Goal: Transaction & Acquisition: Purchase product/service

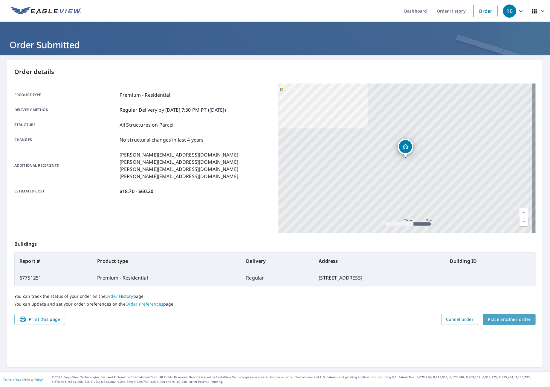
click at [509, 316] on span "Place another order" at bounding box center [509, 318] width 43 height 7
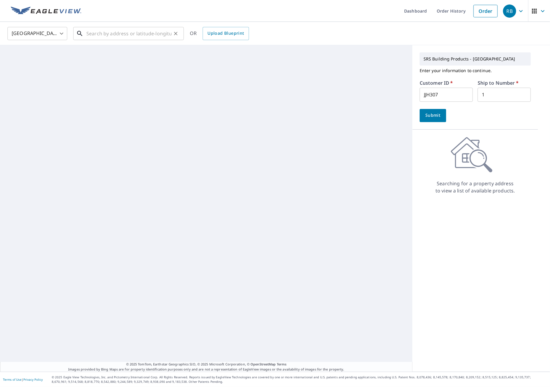
click at [105, 27] on input "text" at bounding box center [128, 33] width 85 height 17
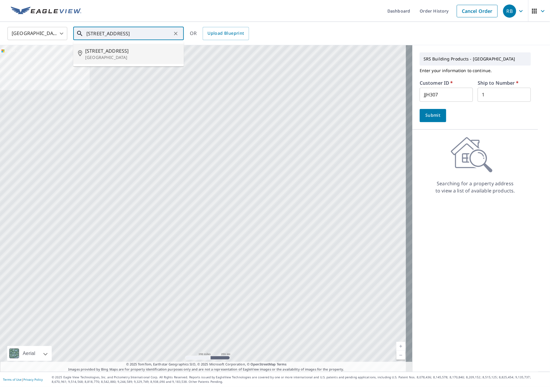
click at [111, 52] on span "[STREET_ADDRESS]" at bounding box center [132, 50] width 94 height 7
type input "[STREET_ADDRESS]"
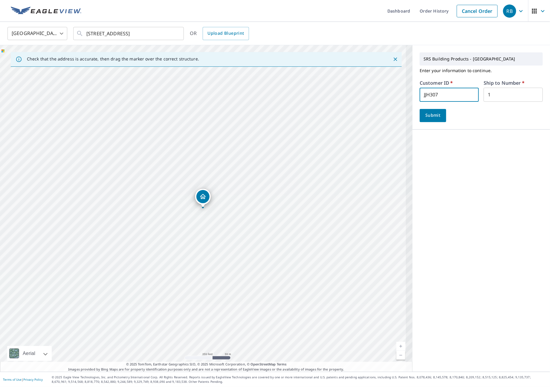
drag, startPoint x: 442, startPoint y: 95, endPoint x: 346, endPoint y: 78, distance: 97.4
click at [346, 78] on div "Check that the address is accurate, then drag the marker over the correct struc…" at bounding box center [275, 208] width 550 height 326
type input "800100"
click at [420, 117] on button "Submit" at bounding box center [433, 115] width 27 height 13
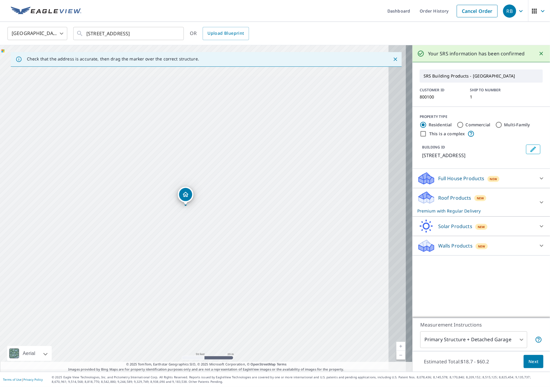
drag, startPoint x: 282, startPoint y: 225, endPoint x: 252, endPoint y: 222, distance: 29.8
click at [252, 222] on div "[STREET_ADDRESS]" at bounding box center [206, 208] width 413 height 326
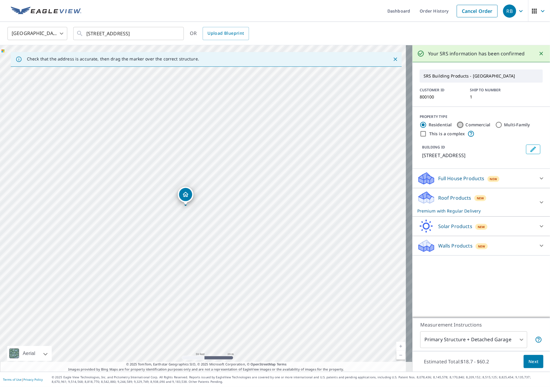
click at [457, 126] on input "Commercial" at bounding box center [460, 124] width 7 height 7
radio input "true"
type input "4"
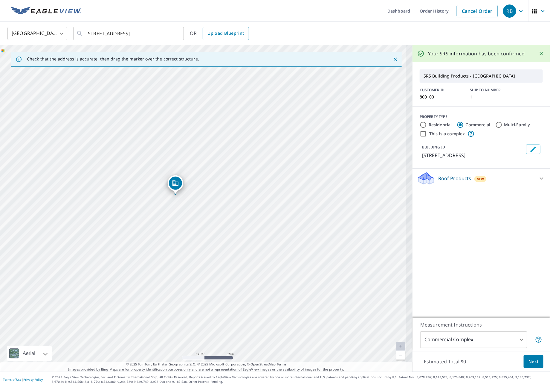
click at [505, 179] on div "Roof Products New" at bounding box center [475, 178] width 117 height 14
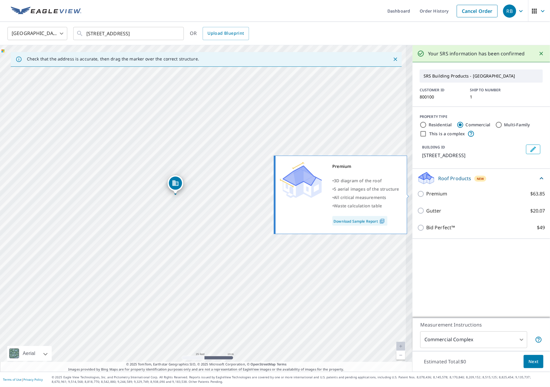
click at [466, 193] on label "Premium $63.85" at bounding box center [485, 193] width 119 height 7
click at [426, 193] on input "Premium $63.85" at bounding box center [421, 193] width 9 height 7
checkbox input "true"
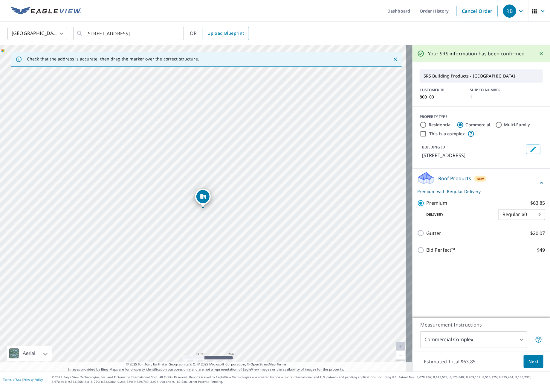
click at [513, 344] on body "RB RB Dashboard Order History Cancel Order RB [GEOGRAPHIC_DATA] US ​ [STREET_AD…" at bounding box center [275, 193] width 550 height 387
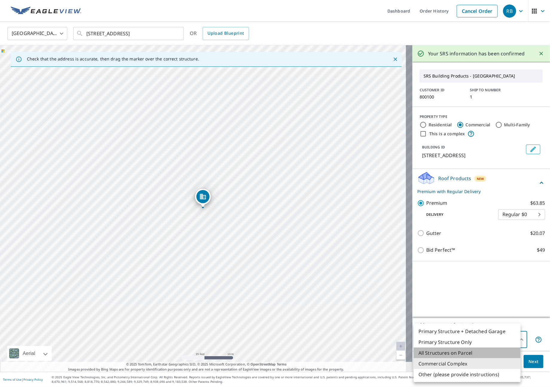
click at [469, 354] on li "All Structures on Parcel" at bounding box center [467, 352] width 107 height 11
type input "3"
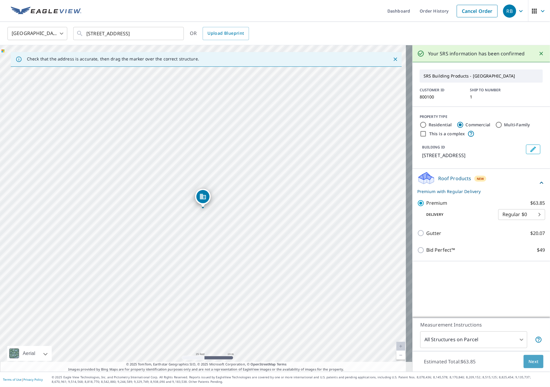
click at [531, 362] on span "Next" at bounding box center [534, 361] width 10 height 7
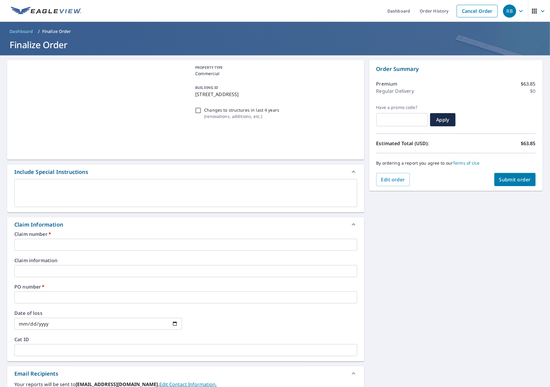
drag, startPoint x: 99, startPoint y: 243, endPoint x: 113, endPoint y: 242, distance: 14.4
click at [99, 243] on input "text" at bounding box center [185, 245] width 343 height 12
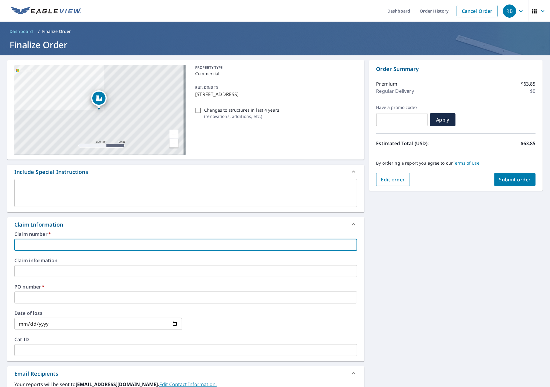
click at [208, 244] on input "text" at bounding box center [185, 245] width 343 height 12
type input "A"
checkbox input "true"
type input "AL"
checkbox input "true"
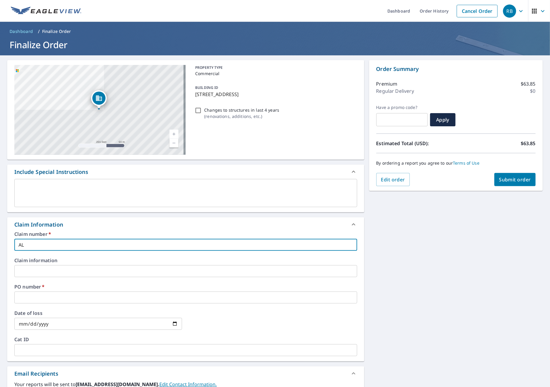
type input "ALL"
checkbox input "true"
type input "ALL"
checkbox input "true"
type input "ALL C"
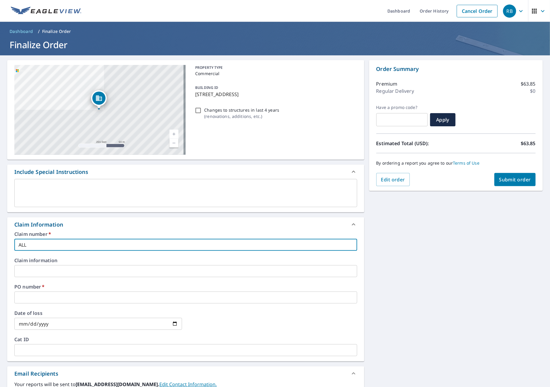
checkbox input "true"
type input "ALL CO"
checkbox input "true"
type input "ALL COM"
checkbox input "true"
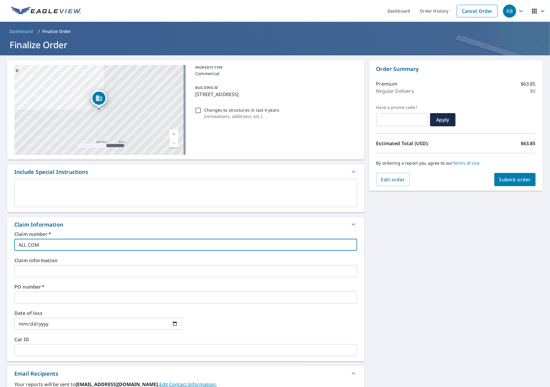
type input "ALL COMP"
checkbox input "true"
type input "ALL COMP"
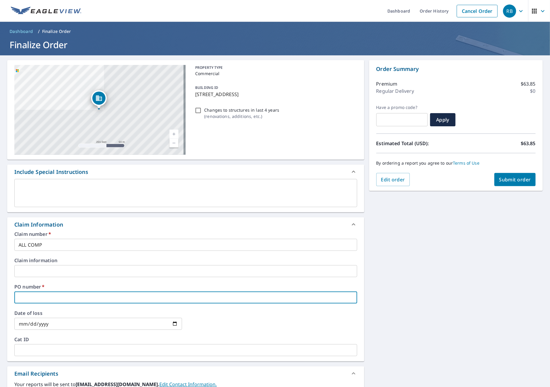
type input "A"
checkbox input "true"
type input "AL"
checkbox input "true"
type input "ALL"
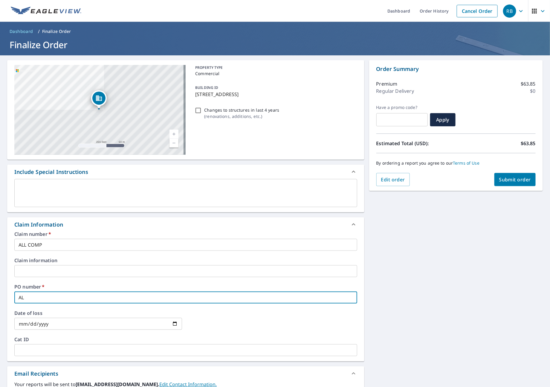
checkbox input "true"
type input "ALL"
checkbox input "true"
type input "ALL C"
checkbox input "true"
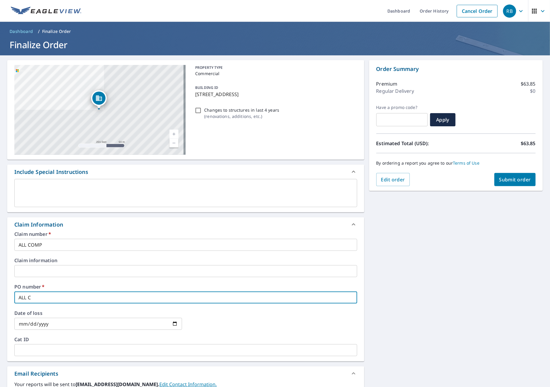
type input "ALL CO"
checkbox input "true"
type input "ALL COM"
checkbox input "true"
type input "ALL COMP"
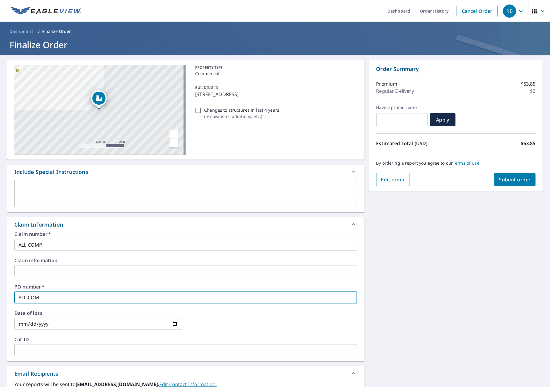
checkbox input "true"
type input "ALL COMP"
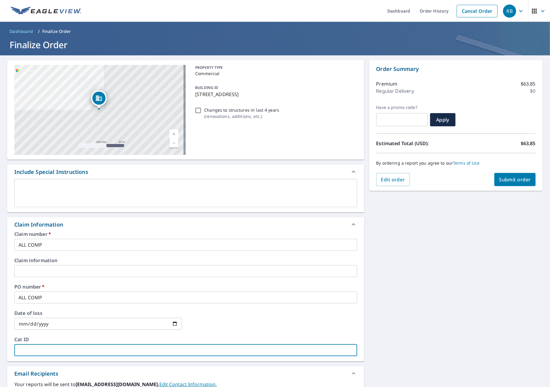
type input "A"
checkbox input "true"
type input "AL"
checkbox input "true"
type input "ALL"
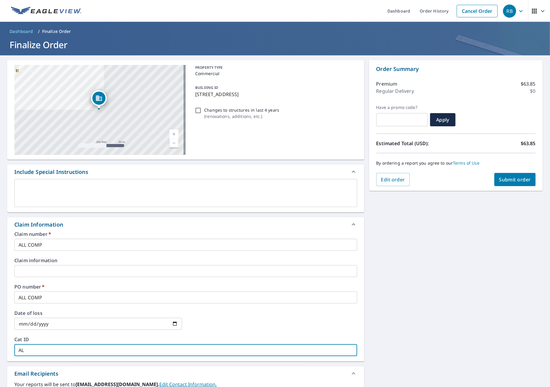
checkbox input "true"
type input "ALL"
checkbox input "true"
type input "ALL C"
checkbox input "true"
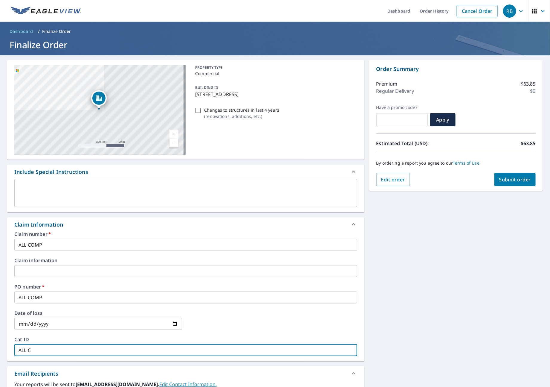
type input "ALL CO"
checkbox input "true"
type input "ALL COM"
checkbox input "true"
type input "ALL COMP"
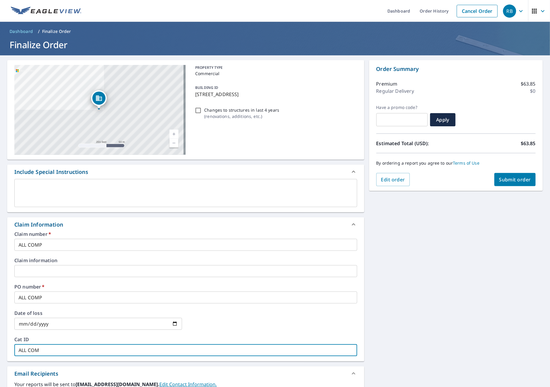
checkbox input "true"
type input "ALL COMP"
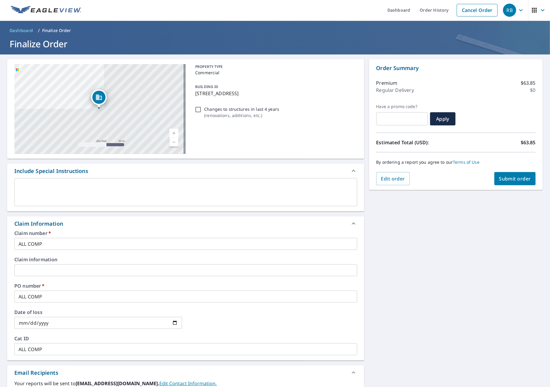
scroll to position [123, 0]
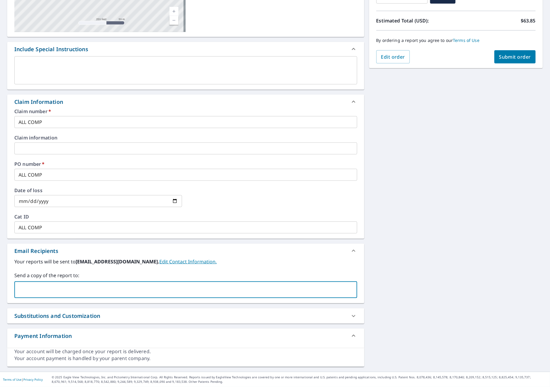
click at [51, 289] on input "text" at bounding box center [181, 289] width 329 height 11
paste input "[PERSON_NAME][EMAIL_ADDRESS][DOMAIN_NAME]"
type input "[PERSON_NAME][EMAIL_ADDRESS][DOMAIN_NAME]"
checkbox input "true"
type input "[PERSON_NAME][EMAIL_ADDRESS][DOMAIN_NAME]"
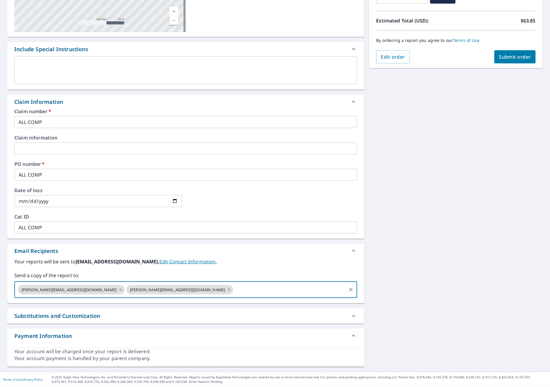
click at [502, 55] on span "Submit order" at bounding box center [515, 57] width 32 height 7
checkbox input "true"
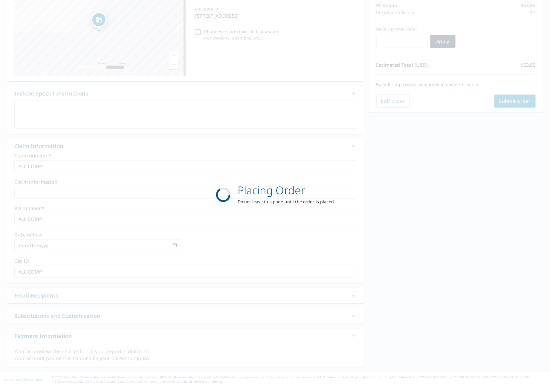
scroll to position [79, 0]
